Goal: Navigation & Orientation: Find specific page/section

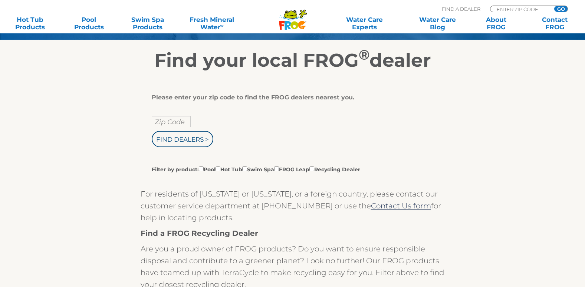
scroll to position [111, 0]
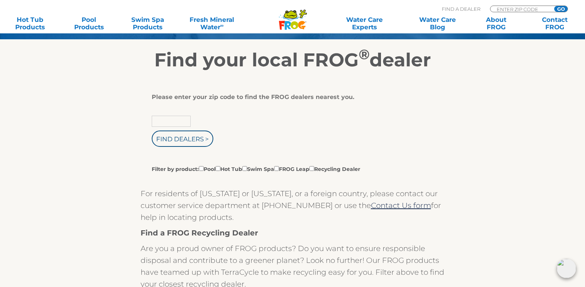
click at [156, 120] on input "text" at bounding box center [171, 121] width 39 height 11
type input "54915"
click at [198, 136] on input "Find Dealers >" at bounding box center [183, 138] width 62 height 16
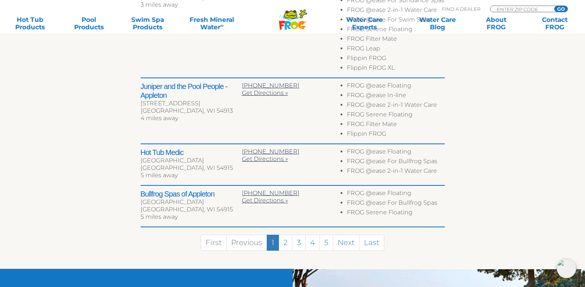
scroll to position [445, 0]
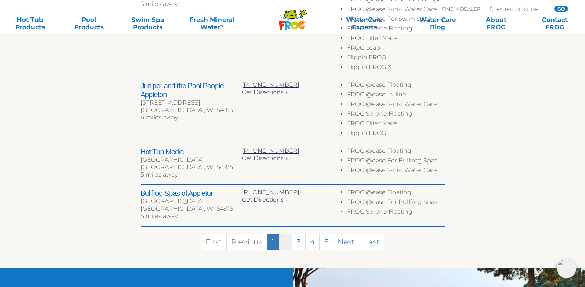
click at [285, 236] on link "2" at bounding box center [285, 242] width 14 height 16
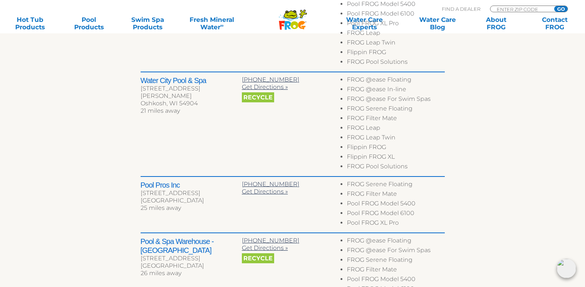
scroll to position [537, 0]
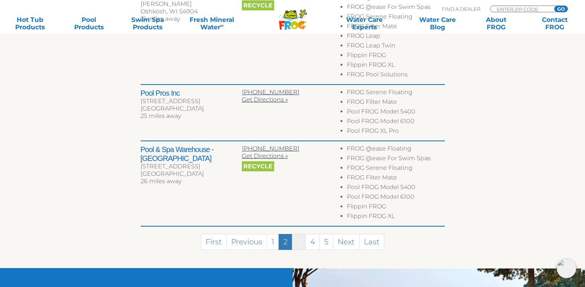
click at [297, 238] on link "3" at bounding box center [299, 242] width 14 height 16
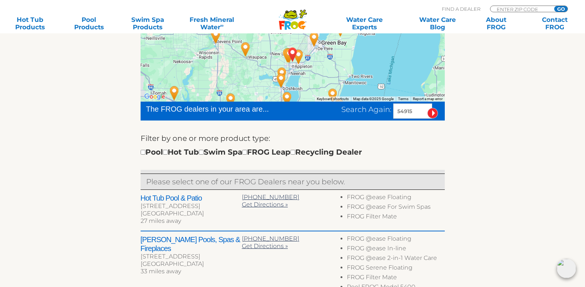
scroll to position [0, 0]
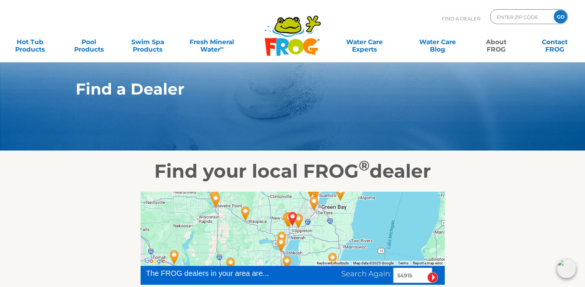
click at [491, 47] on link "About FROG" at bounding box center [496, 41] width 46 height 15
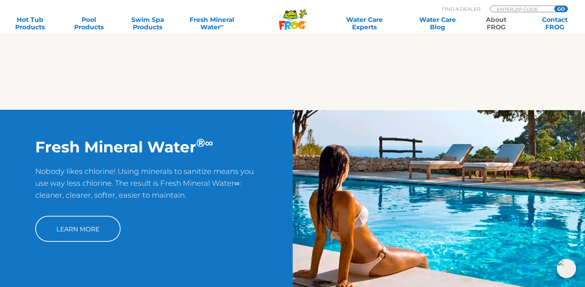
scroll to position [704, 0]
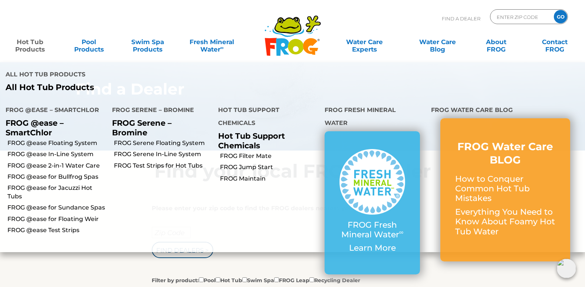
click at [25, 45] on link "Hot Tub Products" at bounding box center [30, 41] width 46 height 15
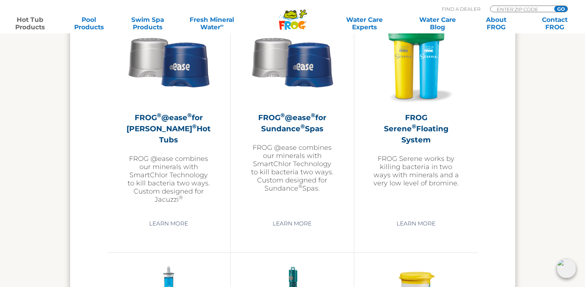
scroll to position [1371, 0]
